Goal: Check status

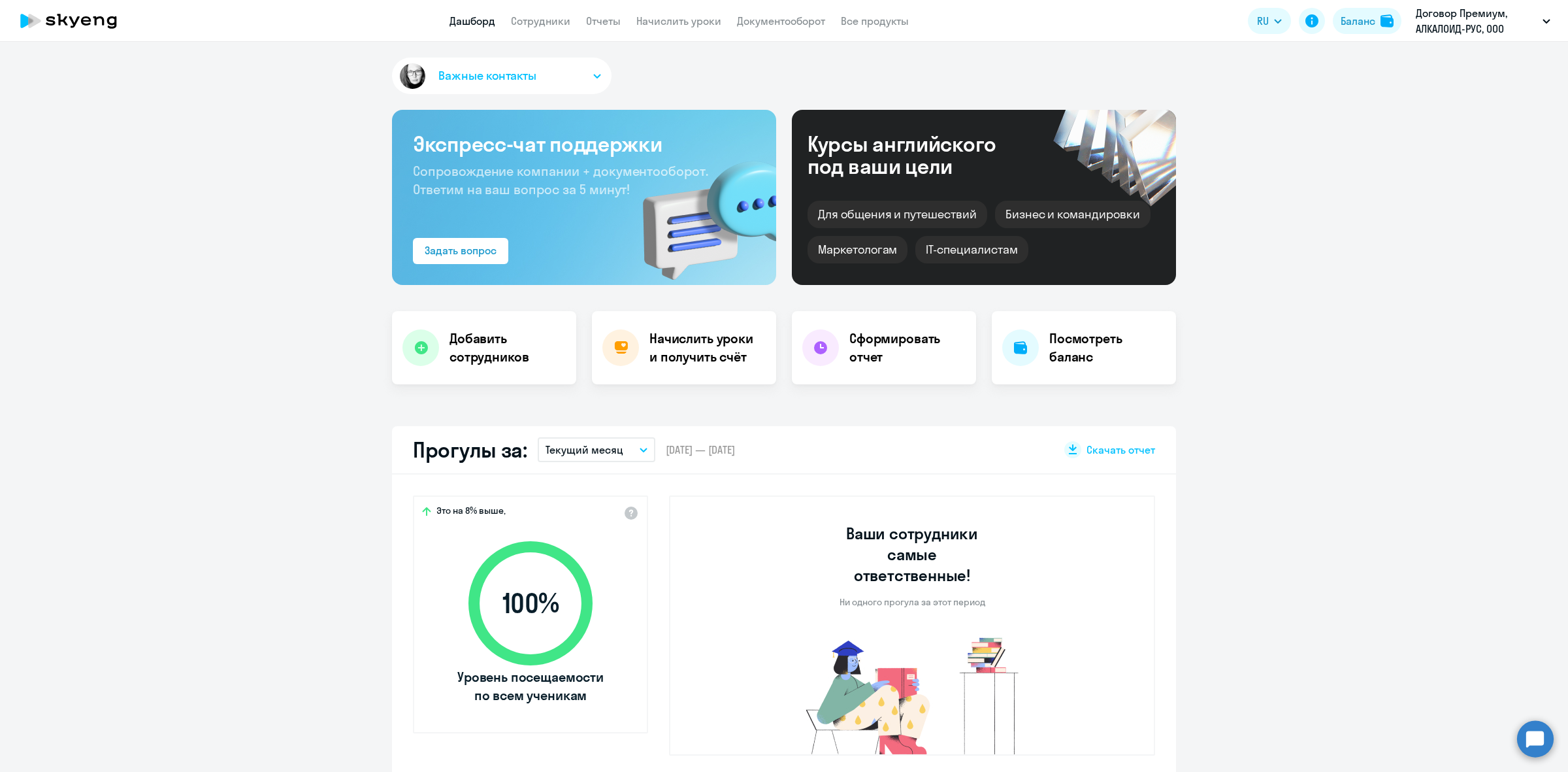
select select "30"
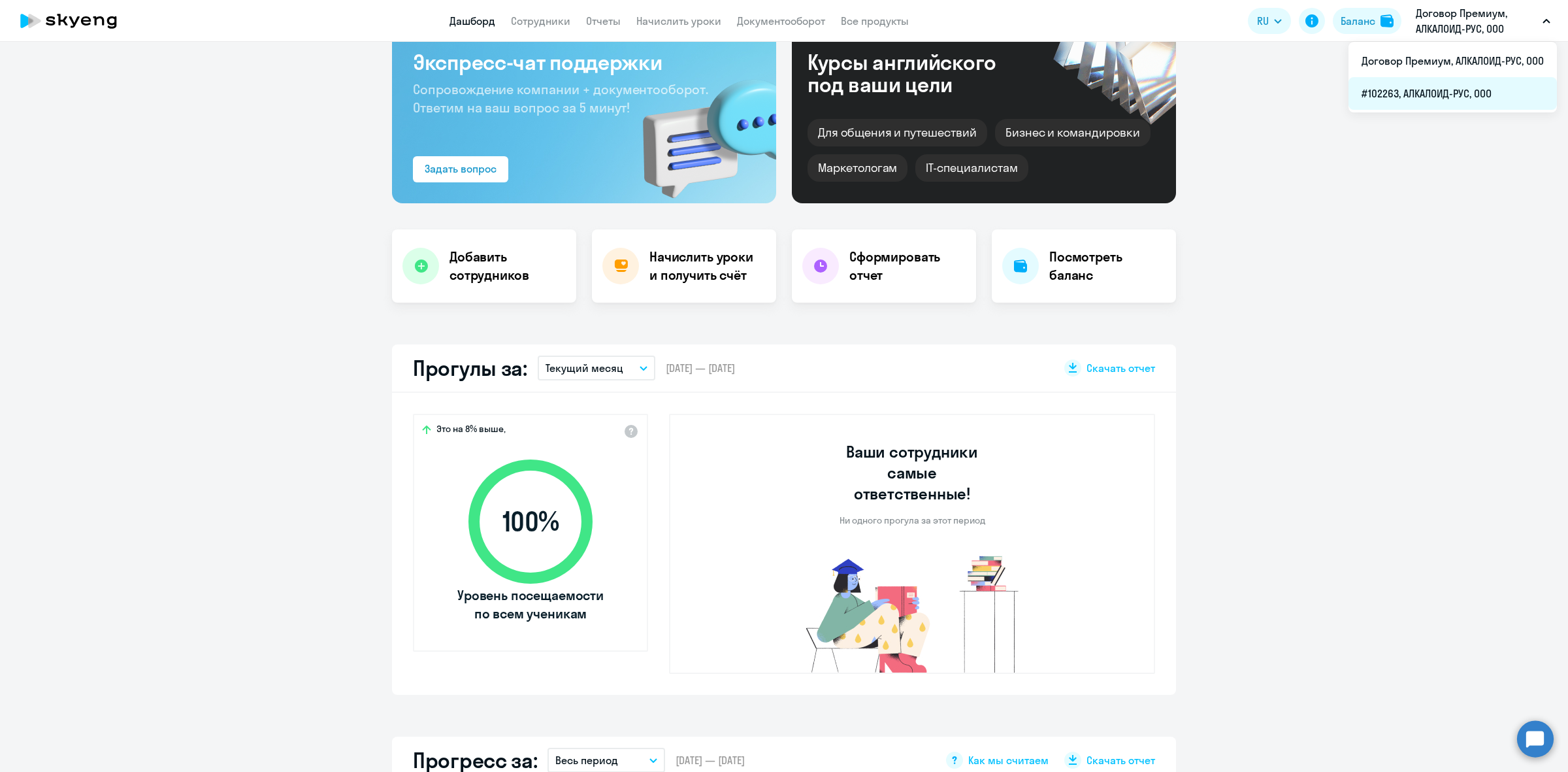
click at [1420, 94] on li "#102263, АЛКАЛОИД-РУС, ООО" at bounding box center [1452, 93] width 208 height 33
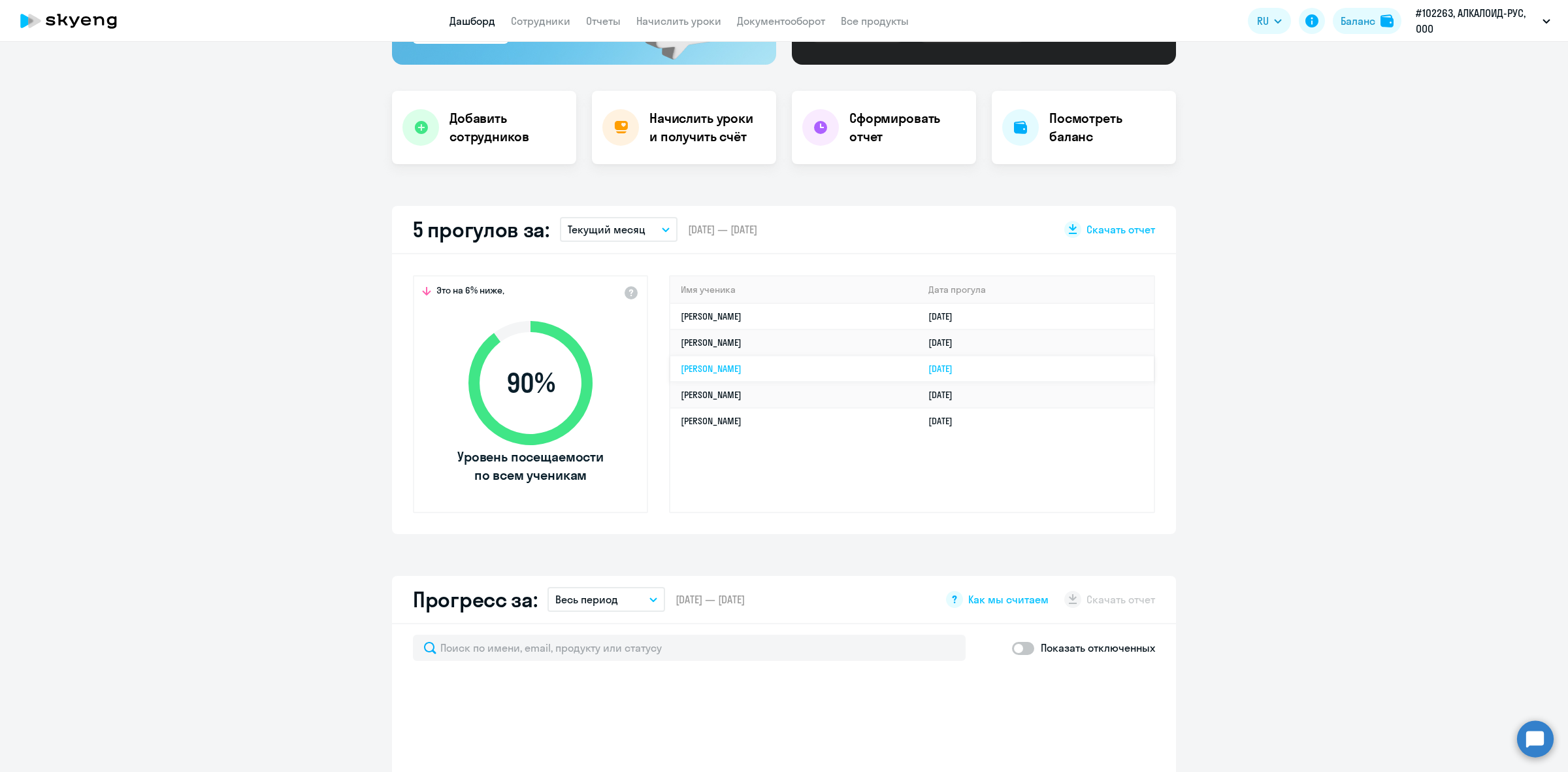
scroll to position [82, 0]
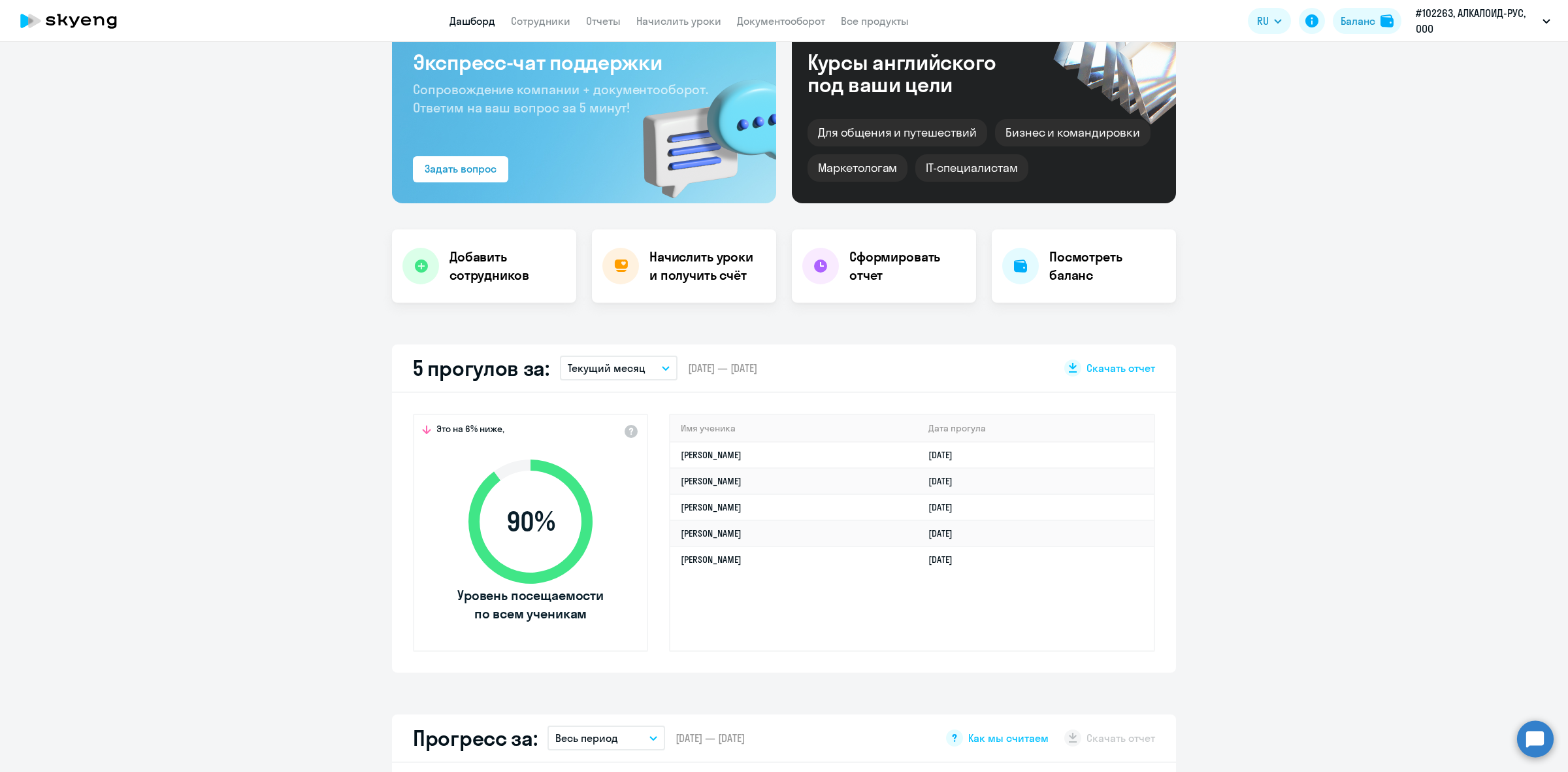
select select "30"
